Goal: Task Accomplishment & Management: Complete application form

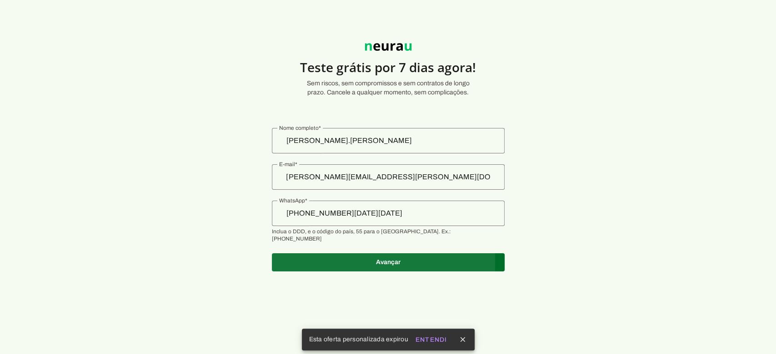
click at [395, 252] on span at bounding box center [388, 263] width 233 height 22
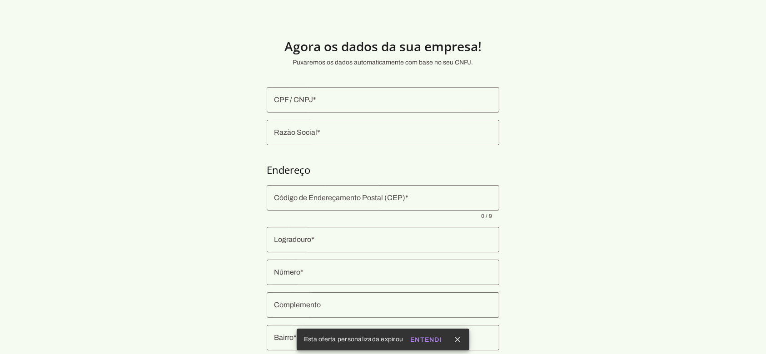
click at [332, 104] on input "CPF / CNPJ" at bounding box center [383, 100] width 218 height 11
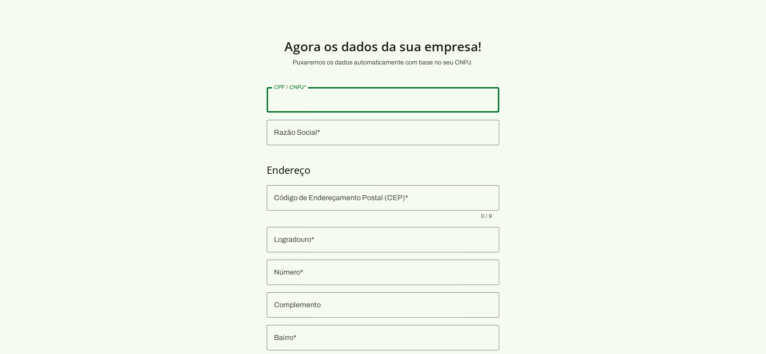
paste input "24.575.331/0001-18"
type input "24.575.331/0001-18"
click at [213, 88] on section "Agora os dados da sua empresa! Puxaremos os dados automaticamente com base no s…" at bounding box center [383, 219] width 766 height 394
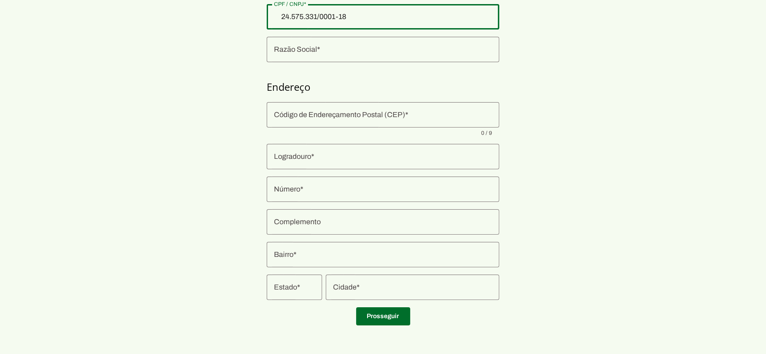
scroll to position [84, 0]
drag, startPoint x: 198, startPoint y: 248, endPoint x: 265, endPoint y: 190, distance: 89.0
click at [198, 246] on section "Agora os dados da sua empresa! Puxaremos os dados automaticamente com base no s…" at bounding box center [383, 135] width 766 height 394
type md-outlined-text-field "24.575.331/0001-18"
click at [304, 150] on div at bounding box center [383, 156] width 233 height 25
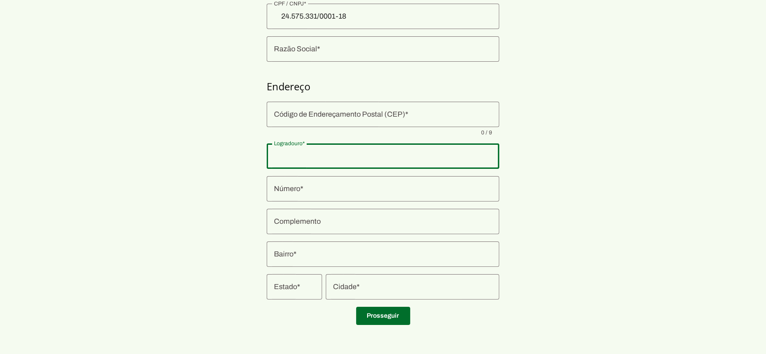
click at [120, 125] on section "Agora os dados da sua empresa! Puxaremos os dados automaticamente com base no s…" at bounding box center [383, 135] width 766 height 394
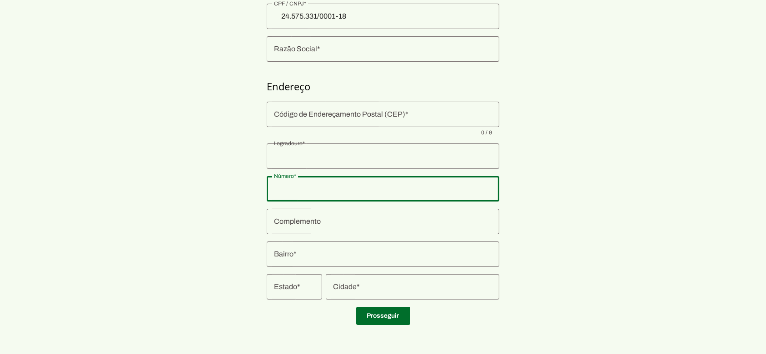
click at [621, 214] on section "Agora os dados da sua empresa! Puxaremos os dados automaticamente com base no s…" at bounding box center [383, 135] width 766 height 394
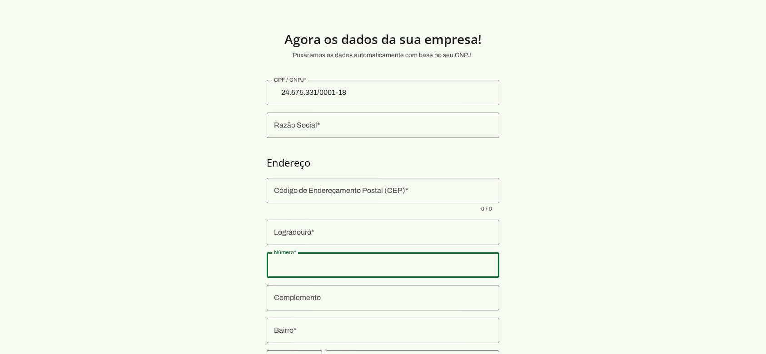
scroll to position [0, 0]
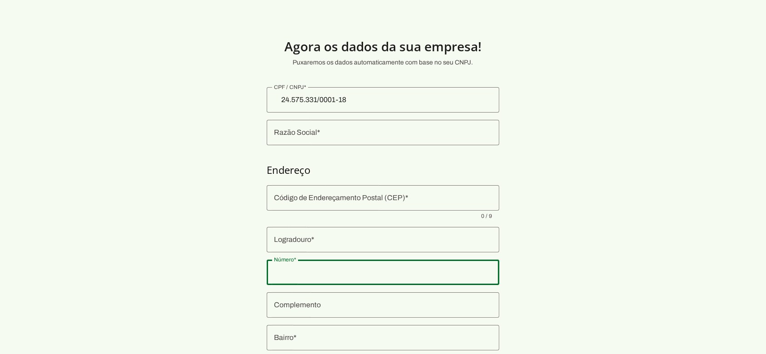
type input "CONNECT VENDING COMERCIO DE MAQUINAS AUTOMATIZADAS LTDA"
type input "05075-060"
type input "Rua [PERSON_NAME]"
type input "417"
type input "Lapa"
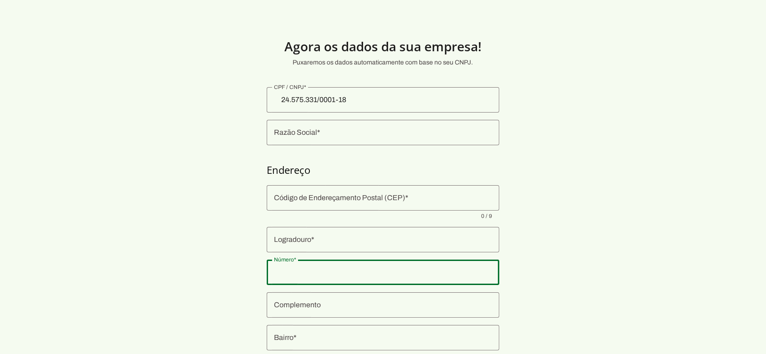
type input "[GEOGRAPHIC_DATA]"
type input "SP"
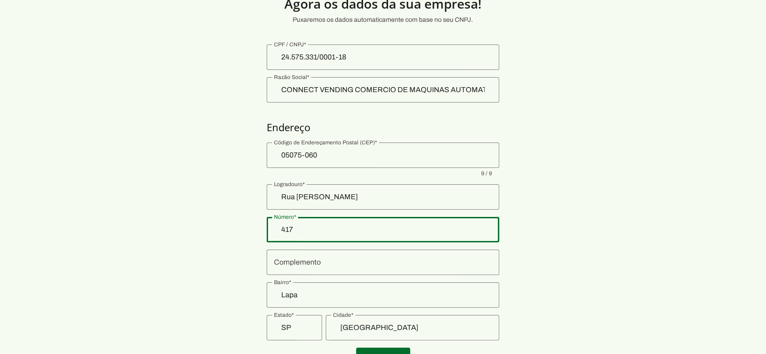
scroll to position [84, 0]
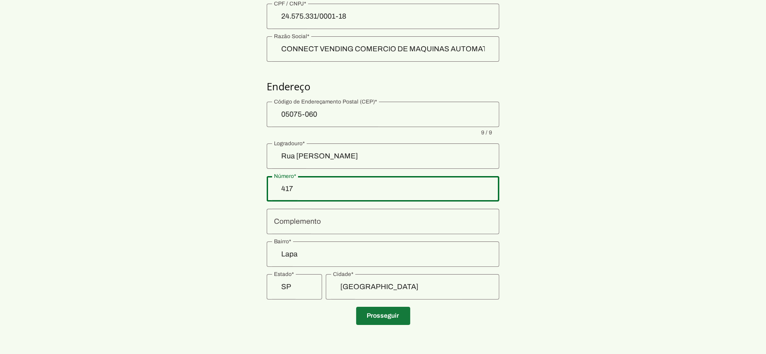
click at [390, 314] on span at bounding box center [383, 316] width 54 height 22
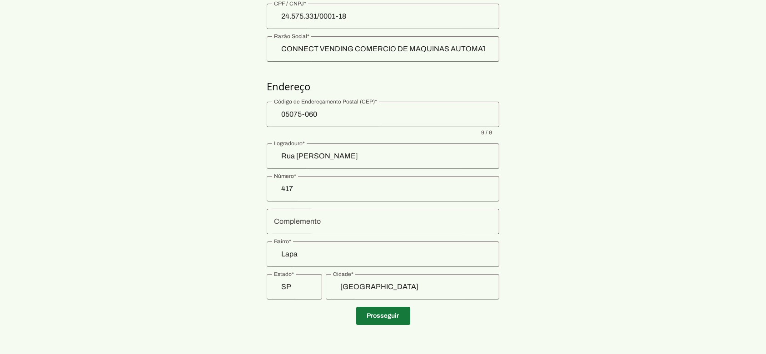
scroll to position [7, 0]
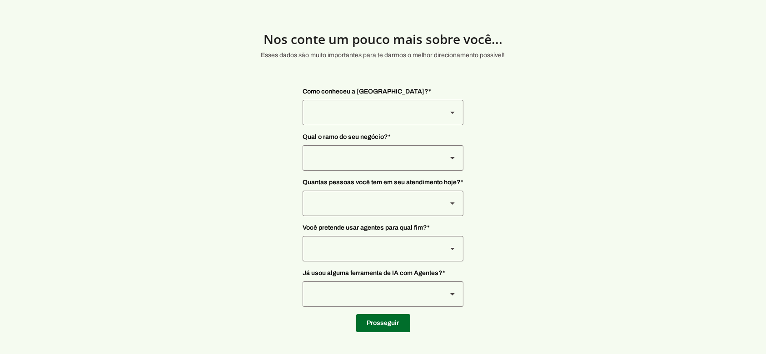
click at [400, 106] on div at bounding box center [371, 112] width 137 height 25
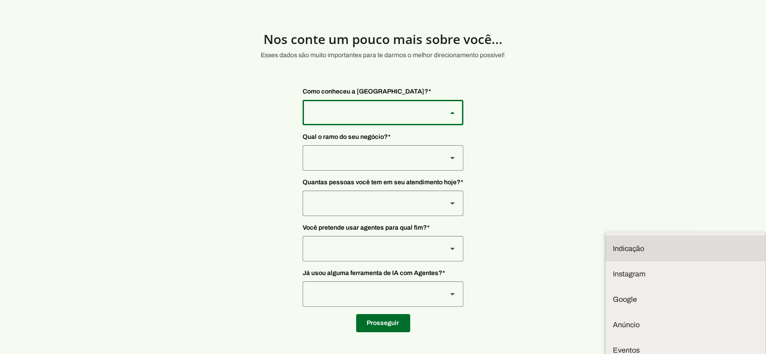
click at [613, 244] on slot at bounding box center [685, 249] width 145 height 11
type md-outlined-select "NW0Npec8Jvm64GSjAjvQ"
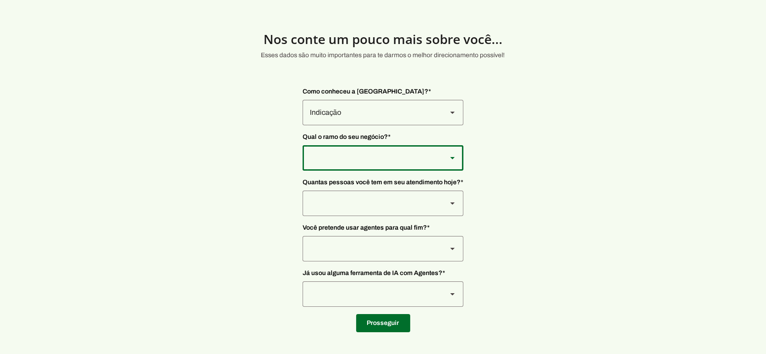
click at [358, 166] on div at bounding box center [371, 157] width 137 height 25
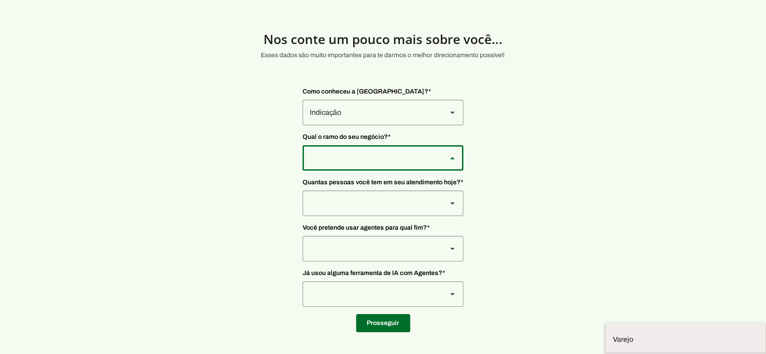
scroll to position [1, 0]
drag, startPoint x: 323, startPoint y: 344, endPoint x: 327, endPoint y: 310, distance: 33.9
type md-outlined-select "PdBvFalRKZEXjQ8yR20Z"
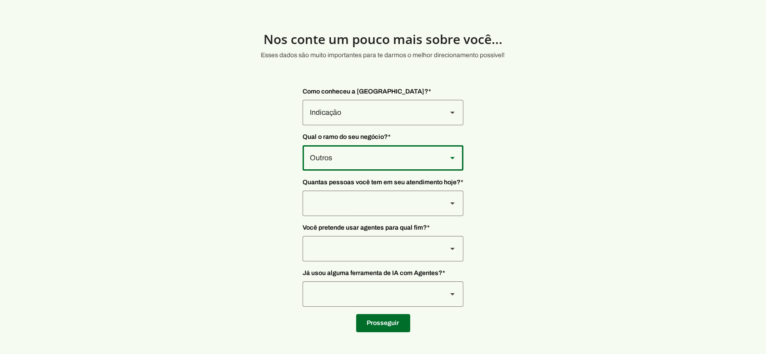
click at [354, 194] on div at bounding box center [371, 203] width 137 height 25
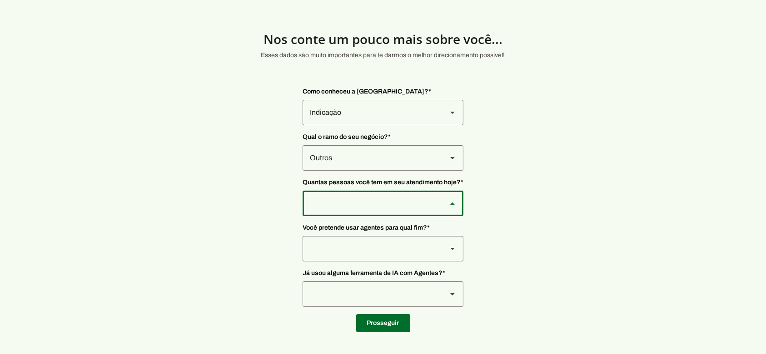
type md-outlined-select "yHmeUixsC5IlBgFUkJwN"
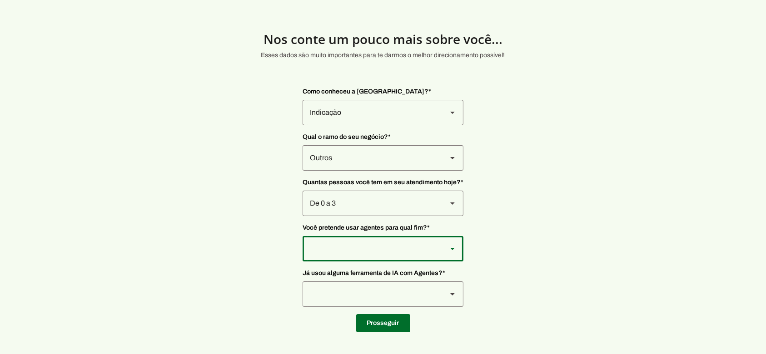
click at [350, 249] on div at bounding box center [371, 248] width 137 height 25
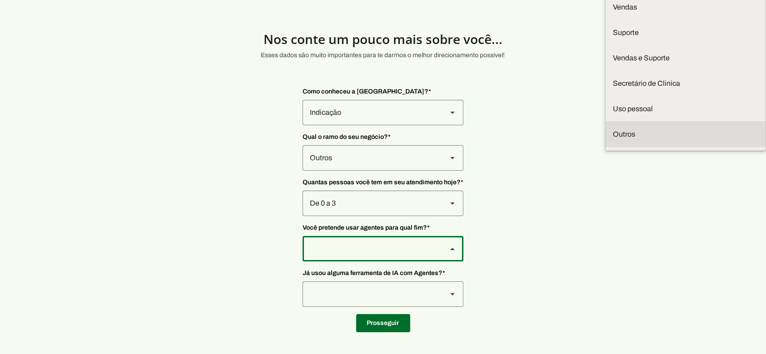
click at [613, 140] on slot at bounding box center [685, 134] width 145 height 11
type md-outlined-select "TQ03nJjaFpOavTUYmmuq"
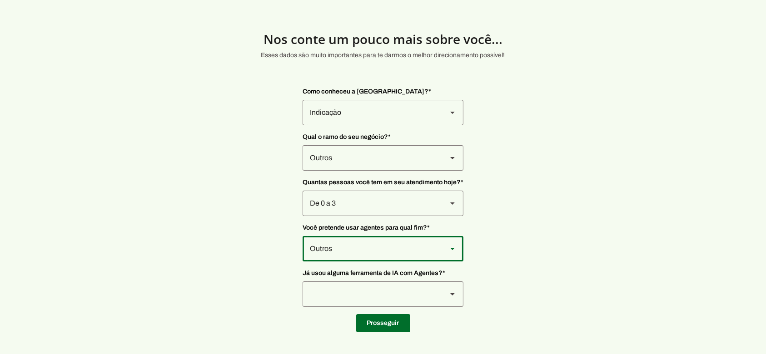
click at [347, 298] on div at bounding box center [371, 294] width 137 height 25
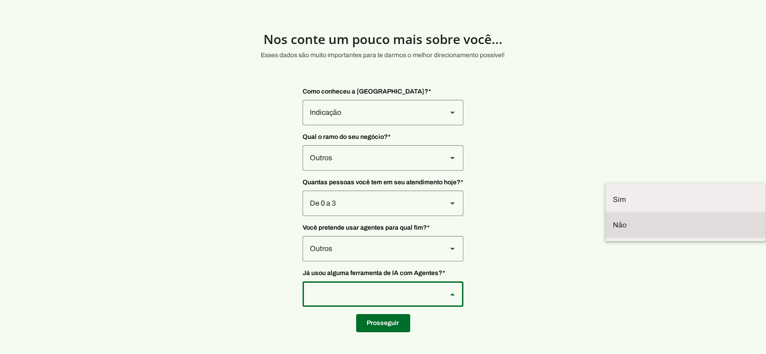
click at [613, 231] on slot at bounding box center [685, 225] width 145 height 11
type md-outlined-select "YJTivUP5LYteilvK0BaA"
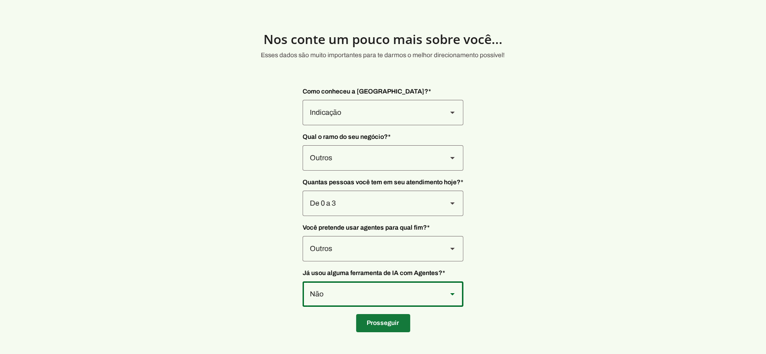
click at [370, 321] on span at bounding box center [383, 324] width 54 height 22
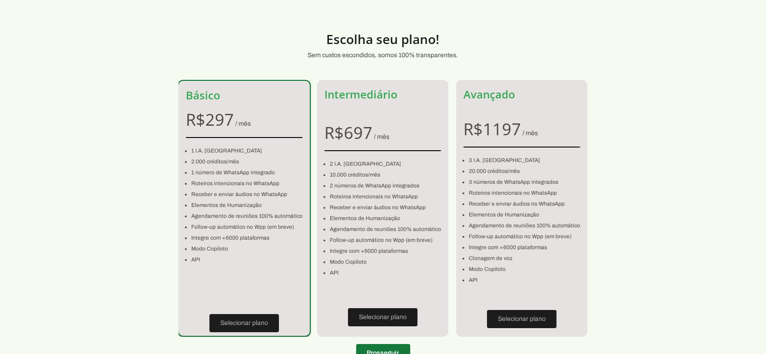
click at [375, 347] on span at bounding box center [383, 354] width 54 height 22
type input "05075-060"
type input "Rua [PERSON_NAME]"
type input "417"
type input "Lapa"
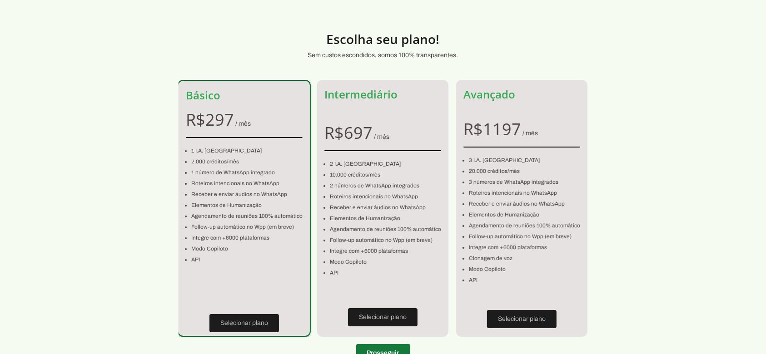
type input "[GEOGRAPHIC_DATA]"
type input "SP"
type input "24.575.331/0001-18"
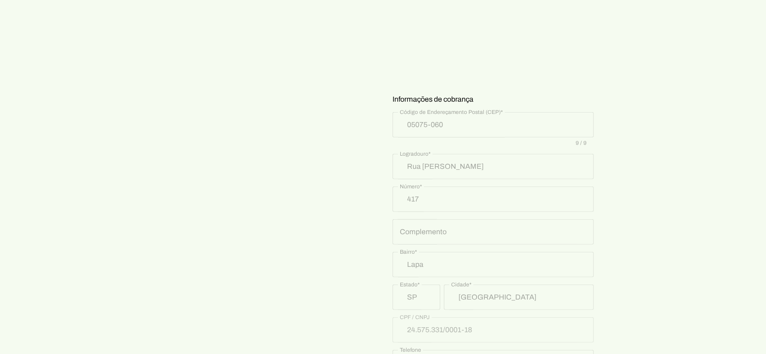
scroll to position [435, 0]
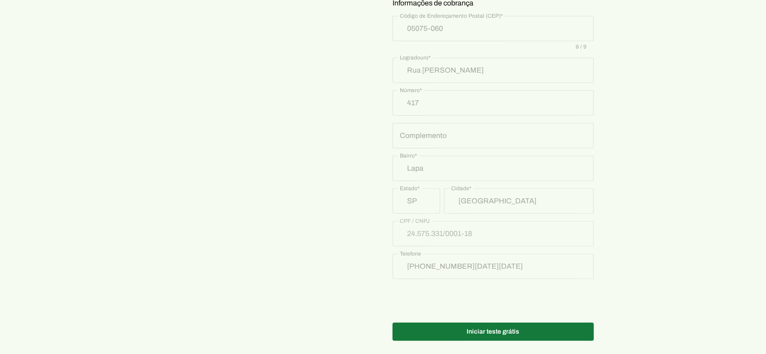
click at [494, 323] on span at bounding box center [493, 332] width 201 height 22
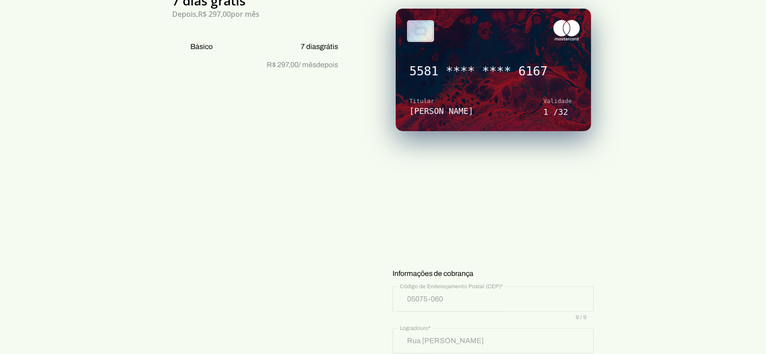
scroll to position [0, 0]
